Goal: Task Accomplishment & Management: Use online tool/utility

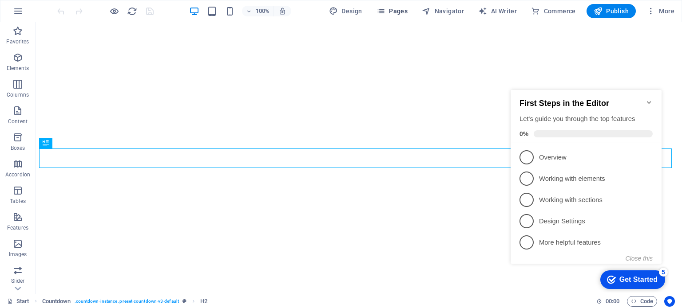
click at [394, 11] on span "Pages" at bounding box center [391, 11] width 31 height 9
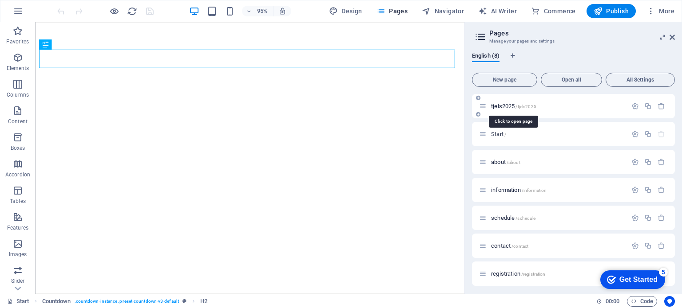
click at [506, 108] on span "tjels2025 /tjels2025" at bounding box center [513, 106] width 45 height 7
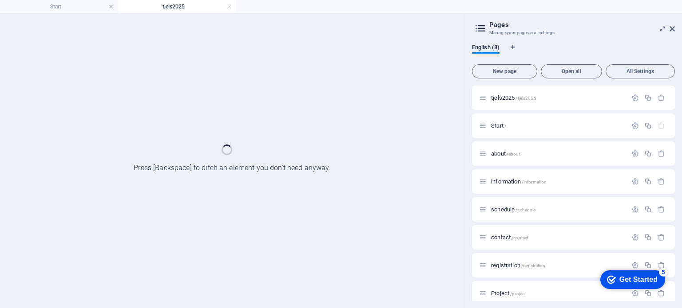
click at [354, 136] on div at bounding box center [232, 161] width 464 height 295
click at [676, 29] on aside "Pages Manage your pages and settings English (8) New page Open all All Settings…" at bounding box center [572, 161] width 217 height 295
click at [674, 30] on icon at bounding box center [671, 28] width 5 height 7
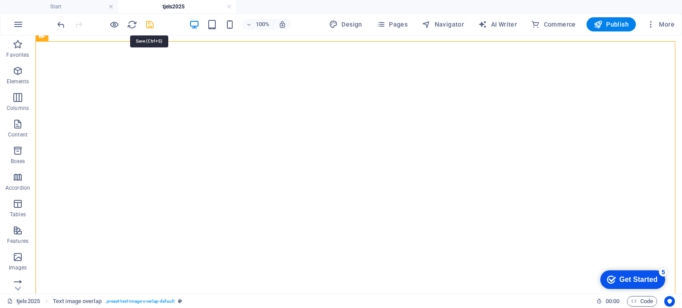
click at [151, 25] on icon "save" at bounding box center [150, 25] width 10 height 10
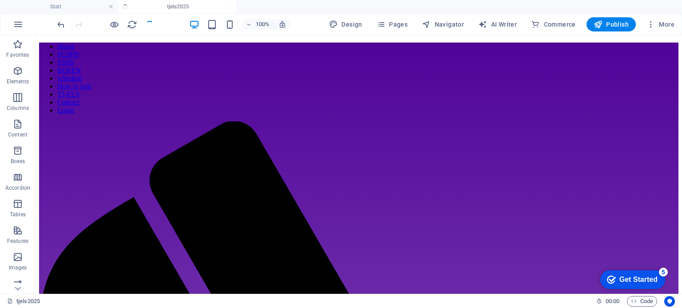
scroll to position [1138, 0]
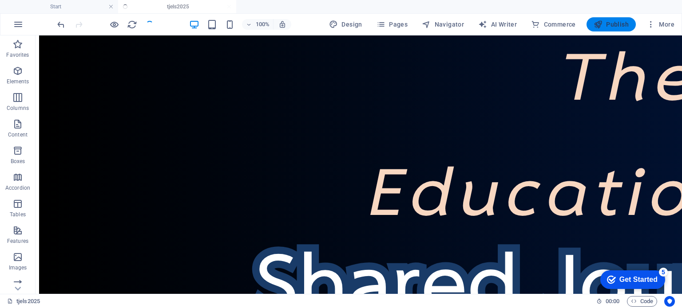
click at [603, 24] on span "Publish" at bounding box center [610, 24] width 35 height 9
